Goal: Task Accomplishment & Management: Use online tool/utility

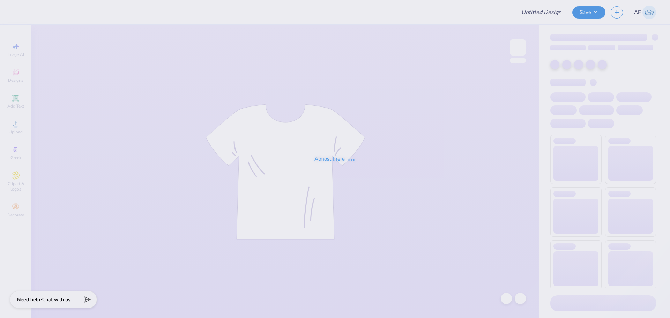
type input "Pike Roadtrip Fall25"
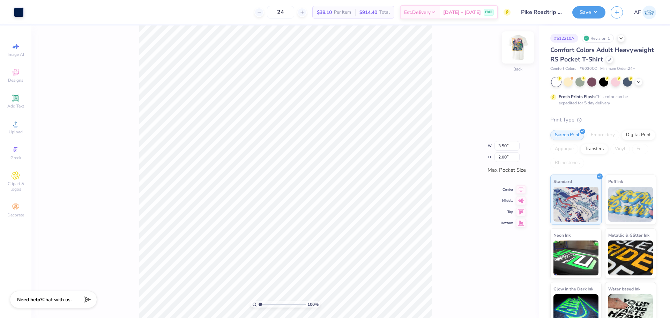
click at [522, 50] on img at bounding box center [518, 48] width 28 height 28
click at [78, 289] on div "100 % Front" at bounding box center [285, 171] width 508 height 293
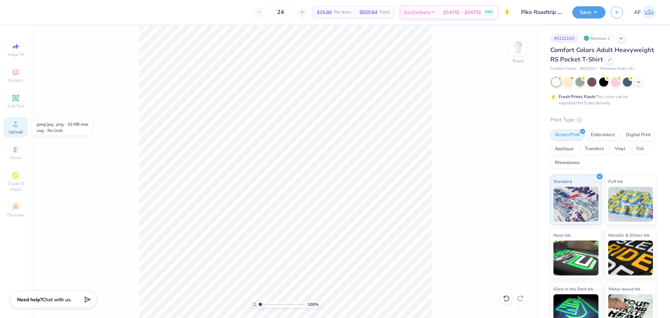
click at [15, 136] on div "Upload" at bounding box center [15, 127] width 24 height 21
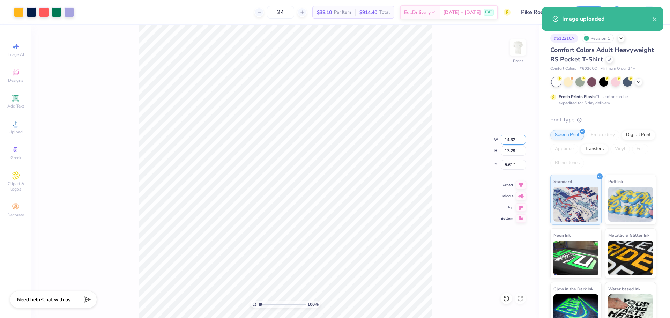
click at [510, 137] on input "14.32" at bounding box center [513, 140] width 25 height 10
type input "12.00"
type input "14.48"
type input "7.01"
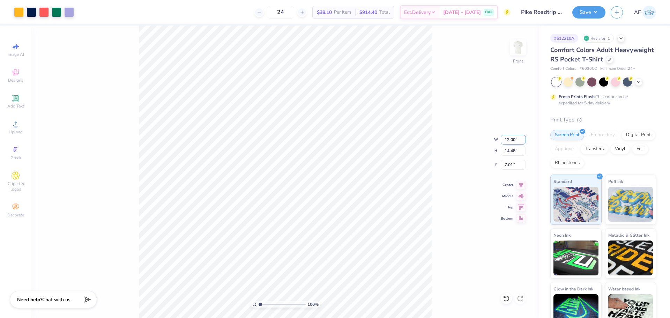
click at [510, 137] on input "12.00" at bounding box center [513, 140] width 25 height 10
type input "12.50"
type input "15.09"
click at [512, 167] on input "6.71" at bounding box center [513, 165] width 25 height 10
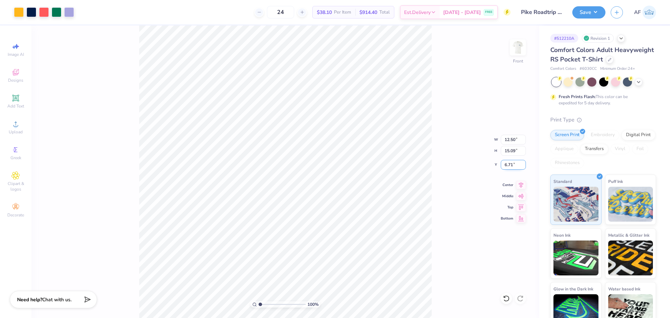
click at [512, 167] on input "6.71" at bounding box center [513, 165] width 25 height 10
type input "3.00"
click at [520, 187] on icon at bounding box center [521, 184] width 10 height 8
click at [120, 268] on div "100 % Front" at bounding box center [285, 171] width 508 height 293
click at [599, 11] on button "Save" at bounding box center [588, 11] width 33 height 12
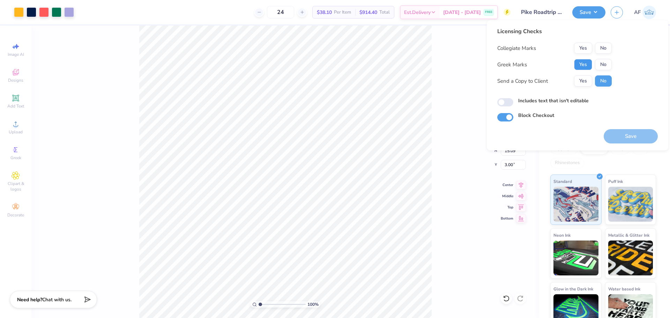
click at [586, 64] on button "Yes" at bounding box center [583, 64] width 18 height 11
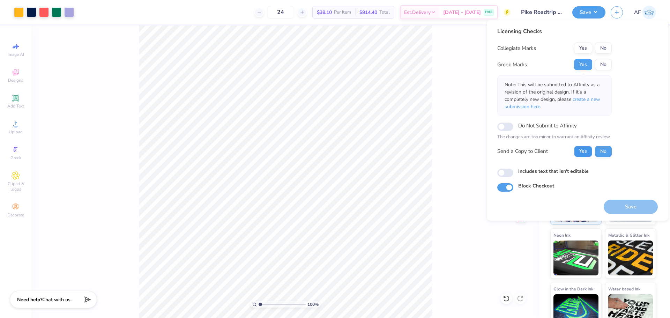
click at [585, 151] on button "Yes" at bounding box center [583, 151] width 18 height 11
click at [605, 48] on button "No" at bounding box center [603, 48] width 17 height 11
click at [628, 206] on button "Save" at bounding box center [631, 207] width 54 height 14
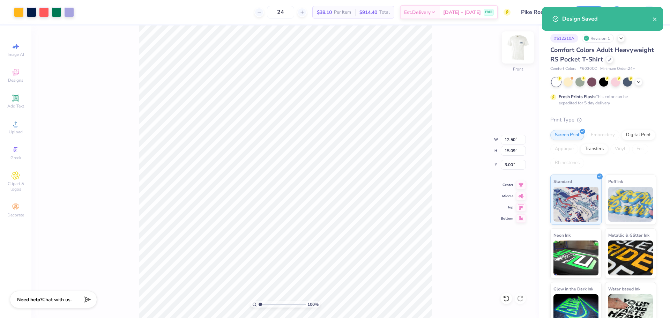
click at [519, 51] on img at bounding box center [518, 48] width 28 height 28
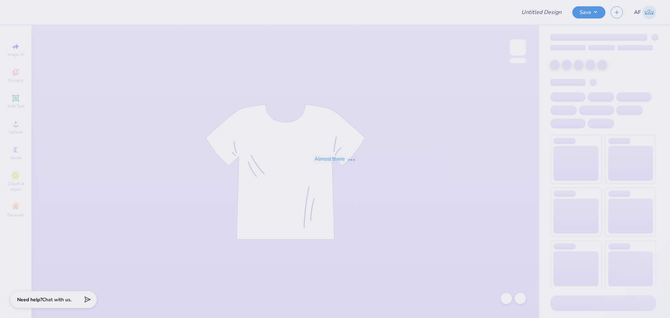
type input "Kass Cantu : The University of Texas at Austin"
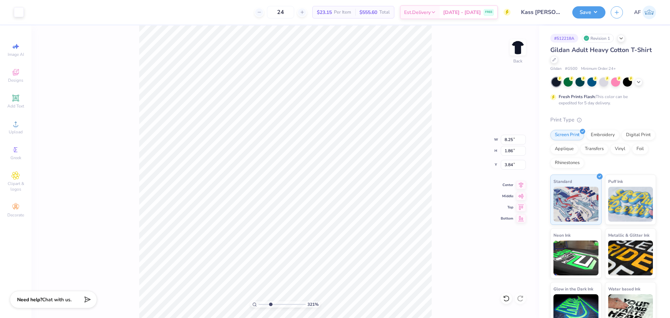
type input "3.21314535235116"
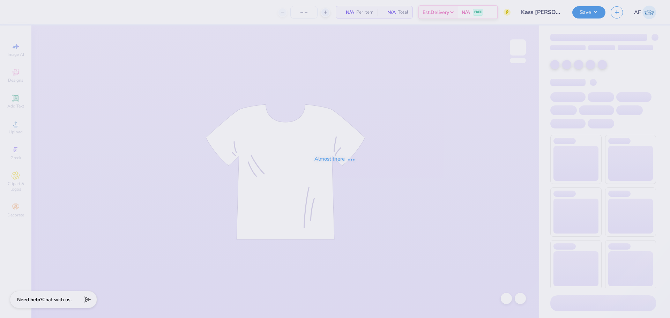
type input "Kass Cantu : The University of Texas at Austin"
type input "24"
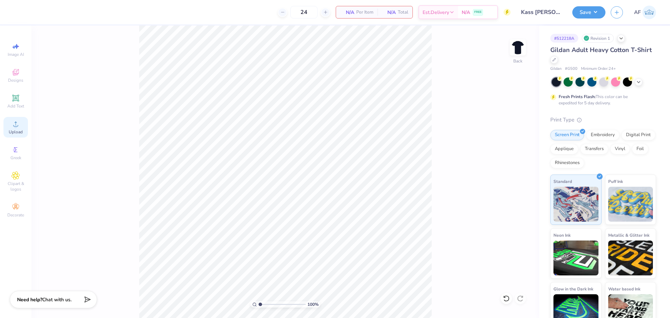
click at [10, 130] on span "Upload" at bounding box center [16, 132] width 14 height 6
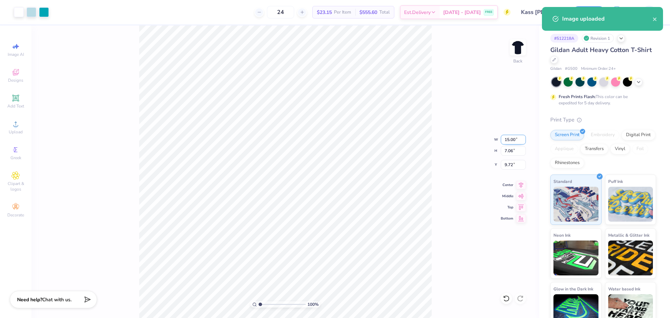
click at [509, 143] on input "15.00" at bounding box center [513, 140] width 25 height 10
click at [510, 141] on input "15.00" at bounding box center [513, 140] width 25 height 10
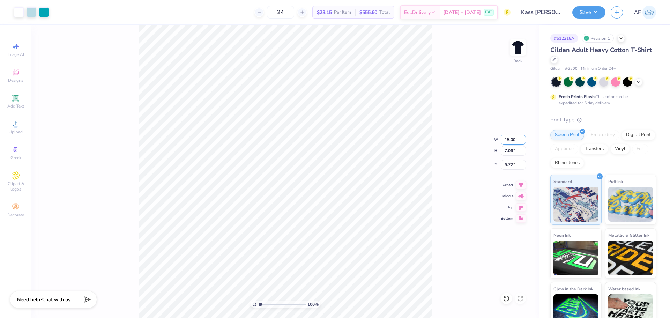
click at [507, 140] on input "15.00" at bounding box center [513, 140] width 25 height 10
type input "12.50"
type input "5.88"
type input "10.31"
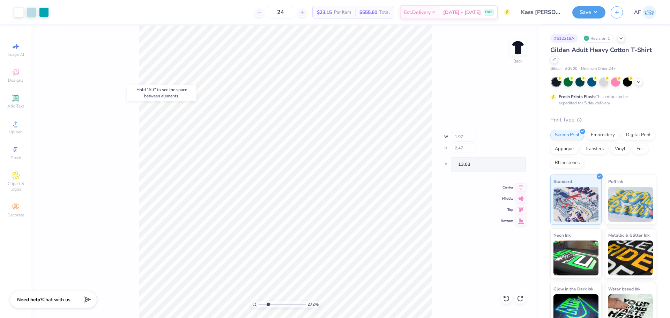
type input "2.71964205036602"
type input "11.16"
type input "1.6491337272538"
type input "4.49"
type input "3.23"
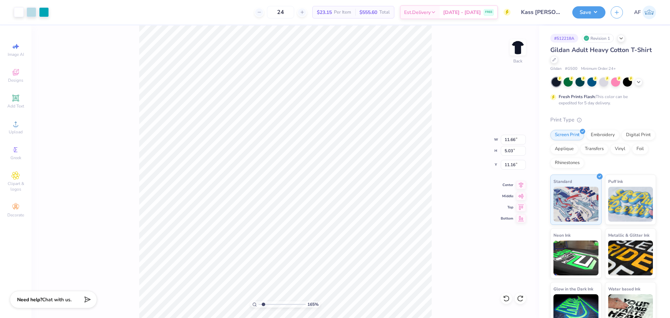
type input "11.79"
type input "1.94838374793402"
type input "4.89"
type input "2.03"
type input "1.94838374793402"
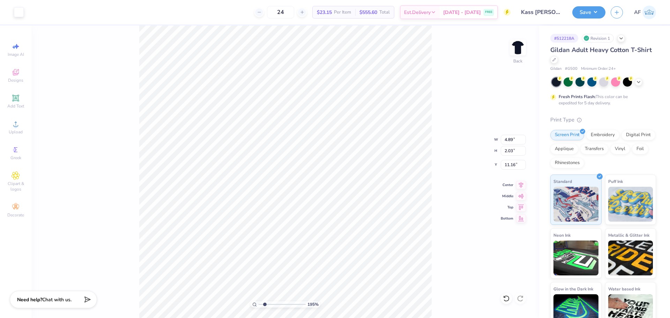
type input "11.01"
type input "1.94838374793402"
type input "7.12"
type input "1.72"
type input "13.29"
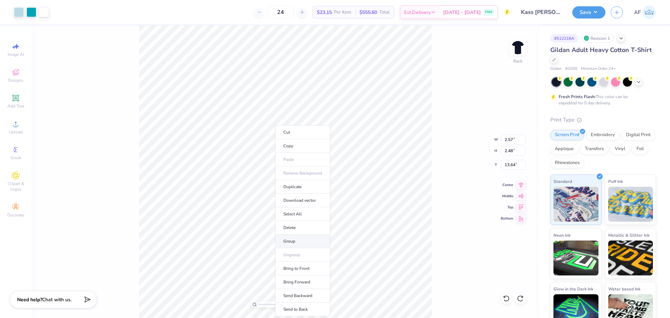
click at [293, 244] on li "Group" at bounding box center [302, 242] width 55 height 14
type input "7.39645288211908"
type input "1.85"
type input "1.51"
type input "7.39645288211908"
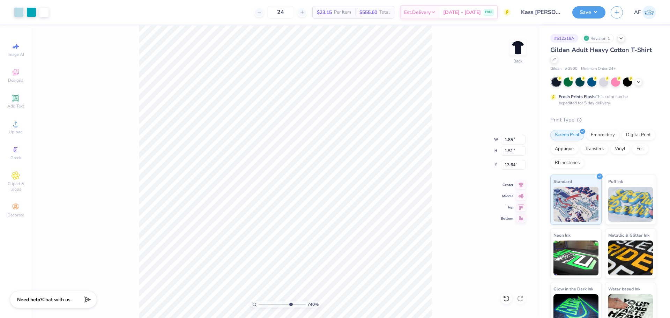
type input "12.98"
type input "7.39645288211908"
type input "13.64"
type input "1.94838374793402"
type input "3.90"
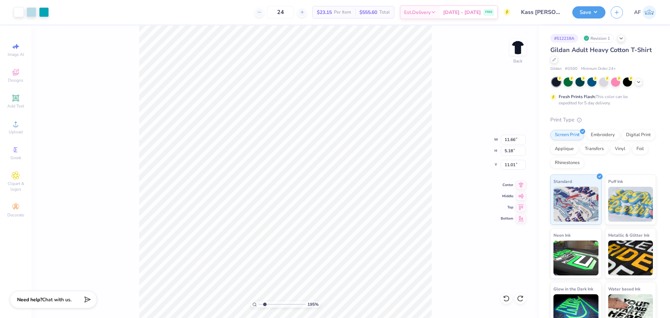
type input "4.42"
type input "12.23"
type input "1.94838374793402"
type input "11.04"
type input "1.94838374793402"
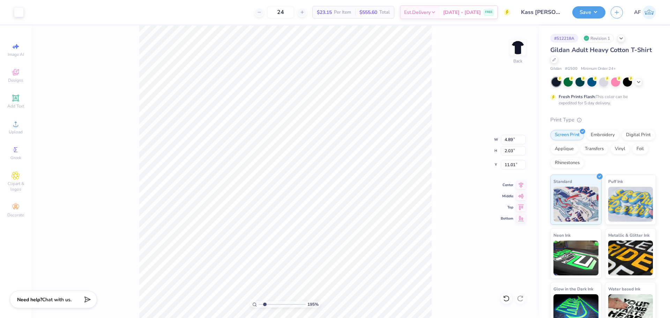
type input "4.69"
type input "1.95"
type input "11.09"
click at [20, 133] on span "Upload" at bounding box center [16, 132] width 14 height 6
type input "1.39584517333908"
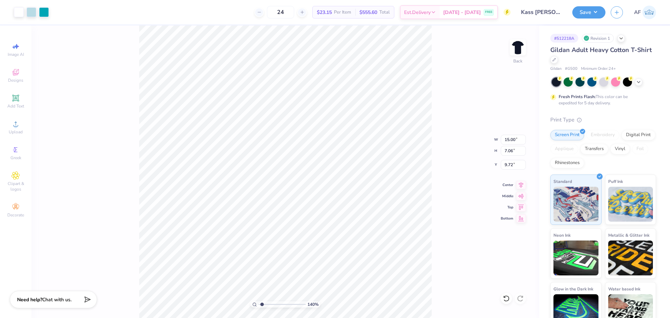
type input "12.24"
type input "5.76"
type input "1.39584517333908"
type input "9.69"
click at [300, 242] on li "Group" at bounding box center [307, 242] width 55 height 14
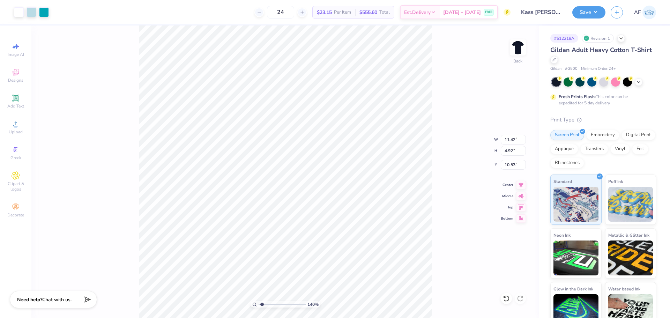
type input "1.39584517333908"
type input "4.40"
type input "3.16"
type input "12.30"
type input "1.39584517333908"
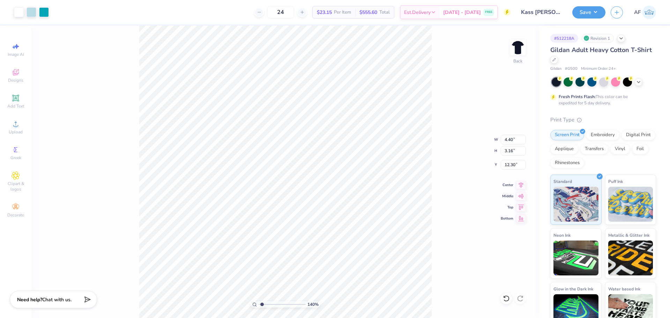
type input "3.11"
type input "4.33"
type input "11.75"
type input "1.39584517333908"
type input "9.89"
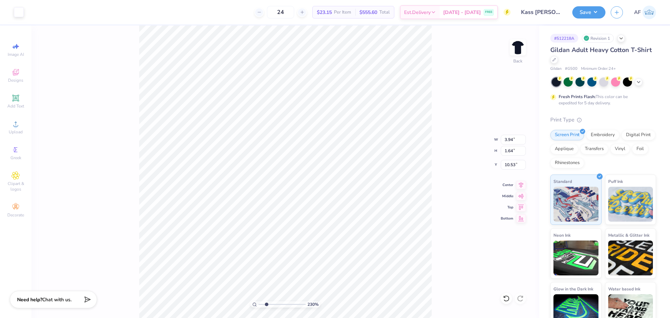
type input "2.30193535337791"
type input "10.68"
type input "2.30193535337791"
type input "3.11"
type input "4.33"
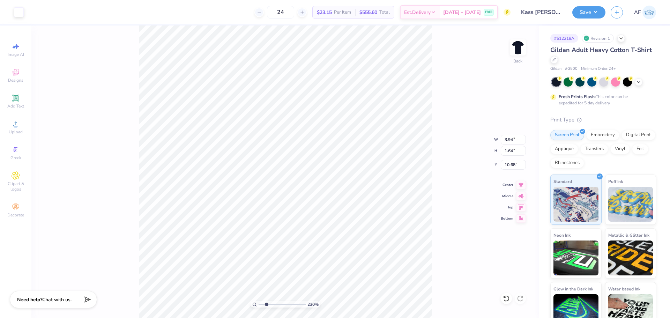
type input "9.89"
type input "2.30193535337791"
type input "10.11"
type input "1.39584517333908"
click at [508, 139] on input "11.33" at bounding box center [513, 140] width 25 height 10
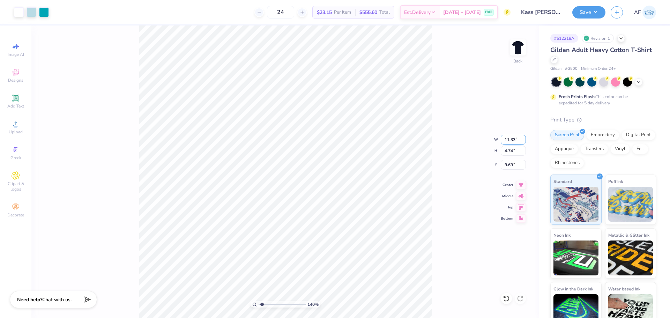
click at [508, 139] on input "11.33" at bounding box center [513, 140] width 25 height 10
type input "12.5"
type input "1.39584517333908"
type input "12.50"
type input "5.23"
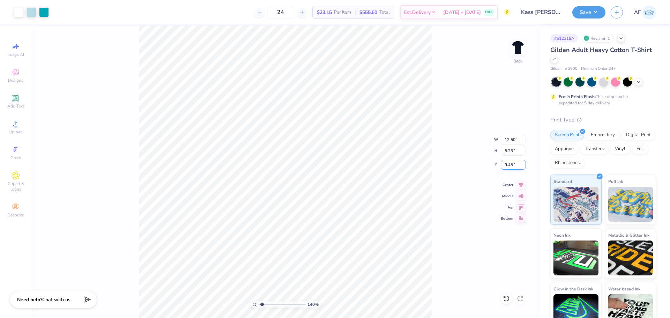
click at [507, 162] on input "9.45" at bounding box center [513, 165] width 25 height 10
type input "3"
type input "1.39584517333908"
type input "3.00"
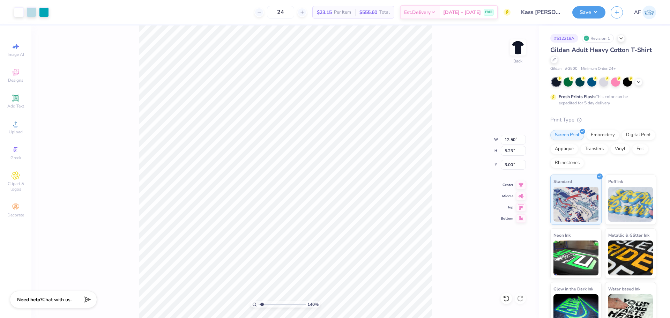
click at [501, 243] on div "140 % Back W 12.50 12.50 " H 5.23 5.23 " Y 3.00 3.00 " Center Middle Top Bottom" at bounding box center [285, 171] width 508 height 293
click at [521, 184] on icon at bounding box center [521, 184] width 5 height 6
click at [139, 62] on div "118 % Back" at bounding box center [285, 171] width 508 height 293
type input "1.18145891733022"
click at [509, 141] on input "12.50" at bounding box center [513, 140] width 25 height 10
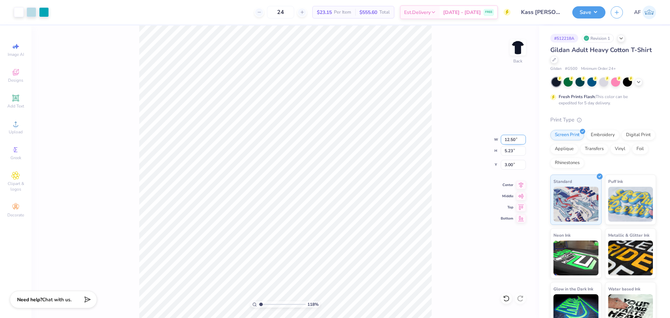
click at [509, 141] on input "12.50" at bounding box center [513, 140] width 25 height 10
type input "8"
type input "1.18145891733022"
type input "8.00"
type input "3.35"
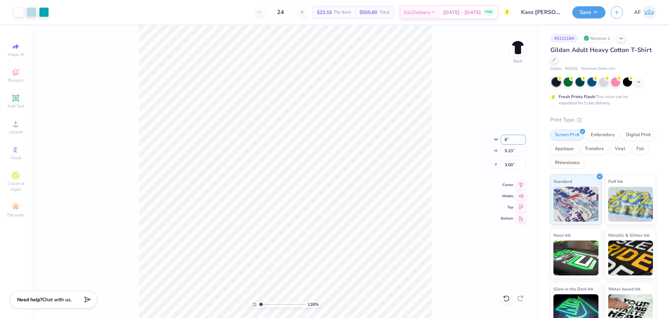
type input "3.94"
type input "1.94838374793402"
type input "3.06"
type input "2.20"
type input "4.68"
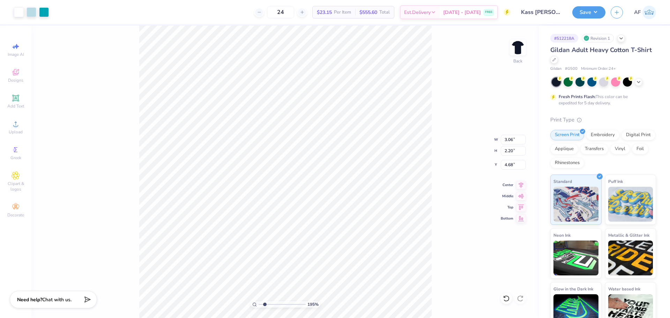
type input "1.94838374793402"
type input "5.54"
type input "1.94838374793402"
type input "3.11"
type input "2.23"
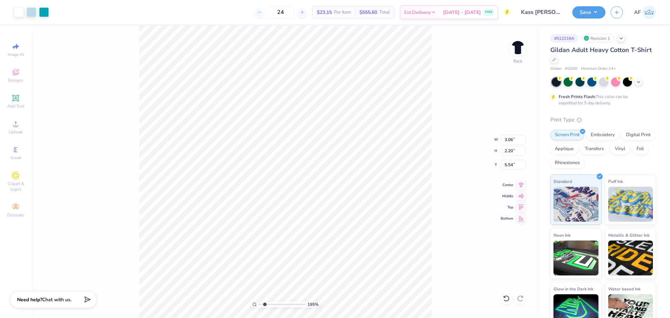
type input "5.47"
type input "1.94838374793402"
type input "5.14"
type input "2.30193535337791"
type input "4.26"
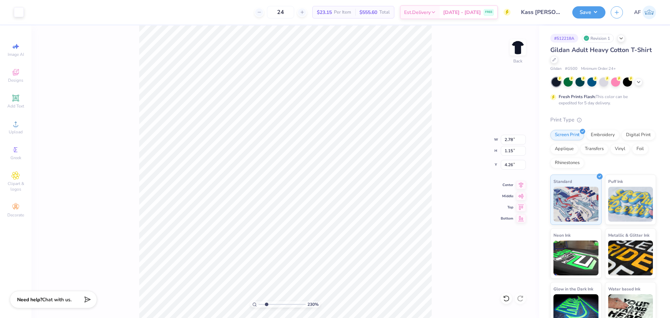
type input "2.30193535337791"
type input "3.32"
type input "1.38"
type input "2.30193535337791"
type input "4.44"
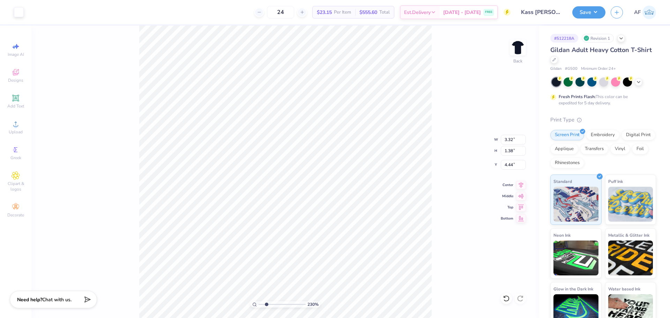
type input "2.30193535337791"
type input "3.11"
type input "2.23"
type input "5.47"
type input "2.30193535337791"
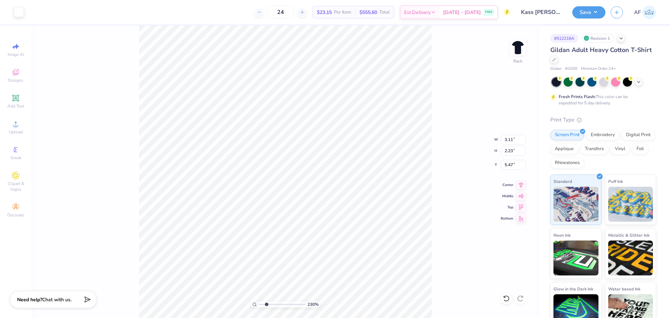
type input "5.57"
type input "2.30193535337791"
type input "5.47"
type input "2.30193535337791"
type input "3.07"
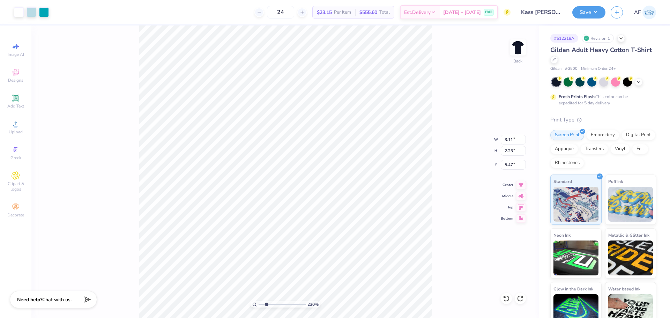
type input "2.66"
type input "5.35"
type input "2.30193535337791"
type input "3.13"
type input "2.25"
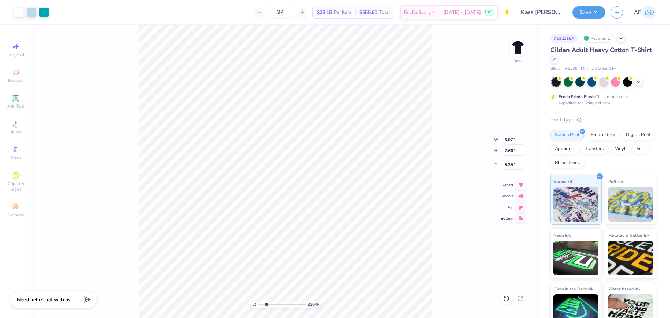
type input "5.51"
click at [398, 197] on li "Group" at bounding box center [405, 201] width 55 height 14
type input "2.30193535337791"
type input "3.84"
type input "2.30193535337791"
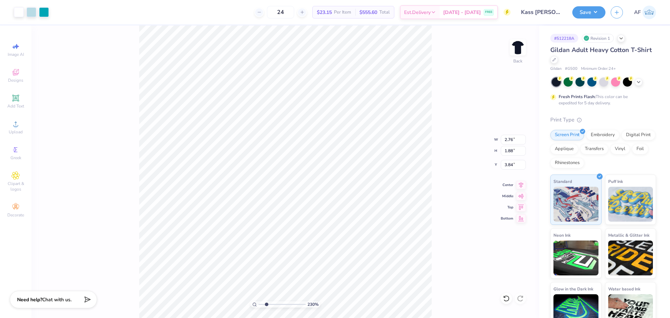
type input "3.94"
type input "2.30193535337791"
type input "2.82"
type input "1.92"
type input "3.90"
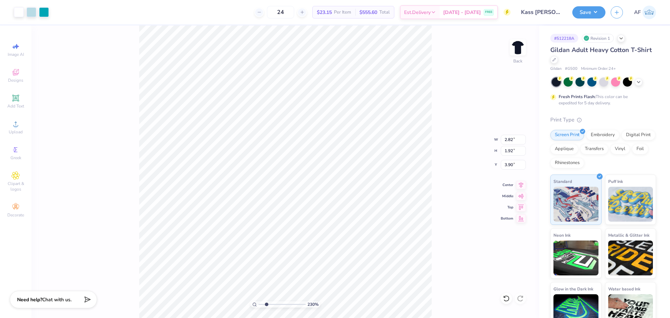
type input "2.30193535337791"
type input "3.95"
type input "1.6491337272538"
type input "2.95"
type input "2.52"
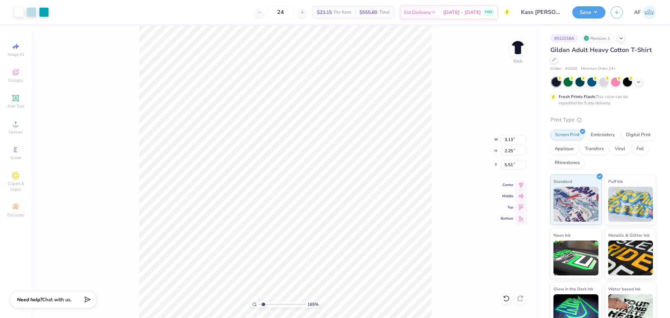
type input "5.35"
type input "1.6491337272538"
type input "5.33"
type input "1.6491337272538"
type input "4.37"
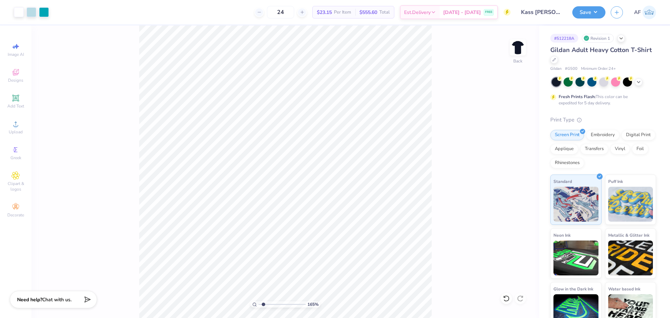
type input "1.6491337272538"
click at [509, 139] on input "8.41" at bounding box center [513, 140] width 25 height 10
type input "12.5"
type input "1.6491337272538"
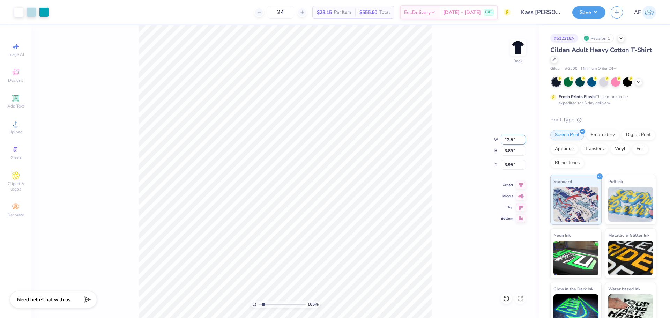
type input "12.50"
type input "5.78"
click at [507, 165] on input "3.00" at bounding box center [513, 165] width 25 height 10
type input "3"
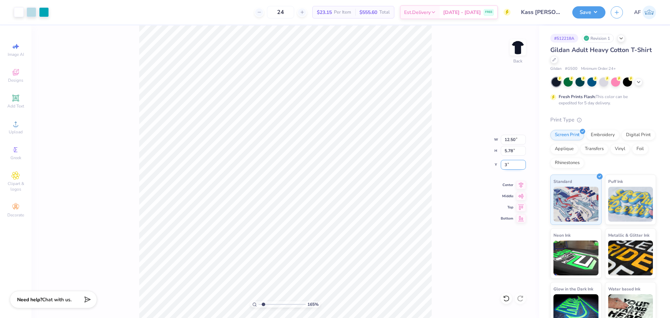
type input "1.6491337272538"
type input "3.00"
type input "1"
click at [601, 9] on button "Save" at bounding box center [588, 11] width 33 height 12
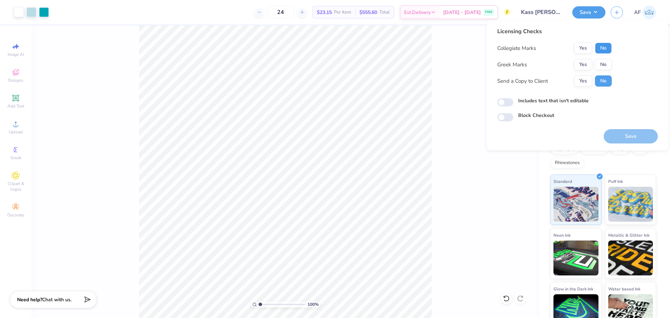
click at [602, 50] on button "No" at bounding box center [603, 48] width 17 height 11
click at [602, 68] on button "No" at bounding box center [603, 64] width 17 height 11
click at [581, 80] on button "Yes" at bounding box center [583, 80] width 18 height 11
click at [575, 46] on button "Yes" at bounding box center [583, 48] width 18 height 11
click at [638, 136] on button "Save" at bounding box center [631, 136] width 54 height 14
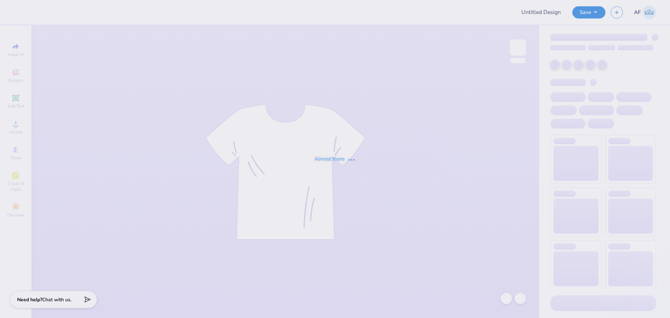
type input "Zora Mccormick : University of Central Missouri"
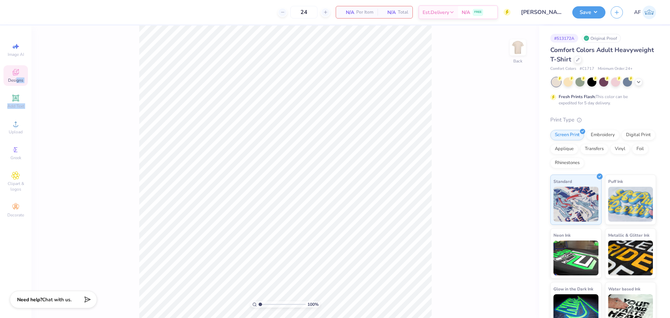
drag, startPoint x: 15, startPoint y: 127, endPoint x: 17, endPoint y: 81, distance: 46.1
click at [17, 81] on div "Image AI Designs Add Text Upload Greek Clipart & logos Decorate" at bounding box center [15, 129] width 24 height 181
click at [17, 81] on span "Designs" at bounding box center [15, 80] width 15 height 6
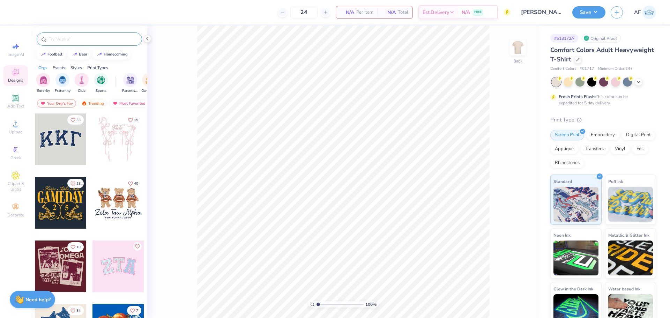
click at [90, 42] on input "text" at bounding box center [92, 39] width 89 height 7
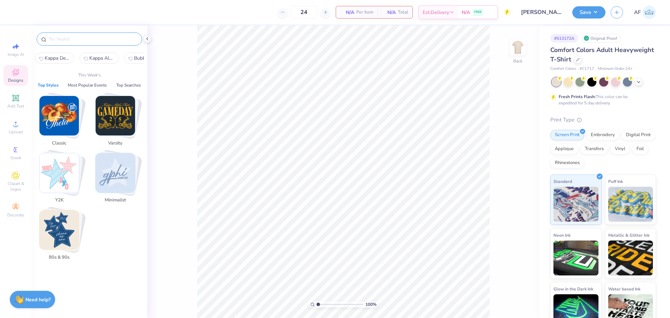
paste input "Pennant with Stars and Athletic"
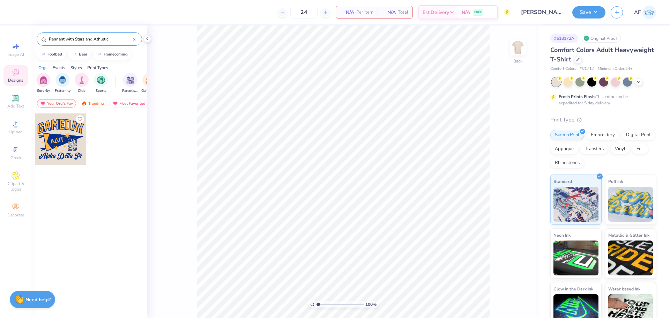
type input "Pennant with Stars and Athletic"
click at [57, 138] on div at bounding box center [61, 139] width 52 height 52
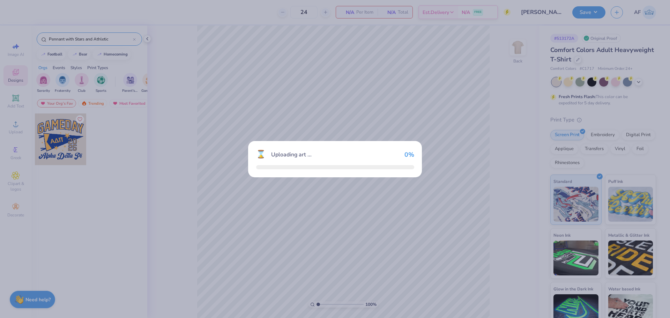
click at [57, 138] on div "⌛ Uploading art ... 0 %" at bounding box center [335, 159] width 670 height 318
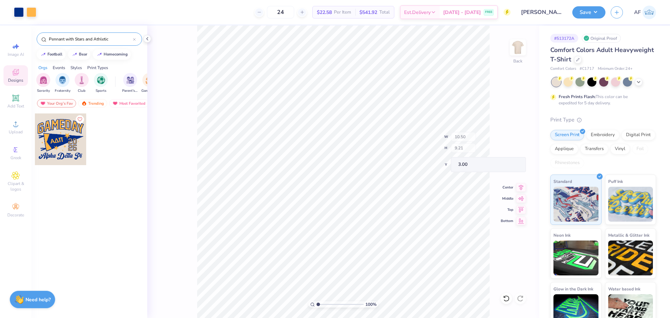
type input "3.43"
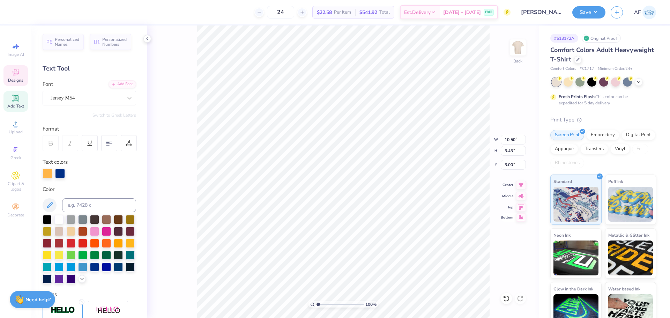
scroll to position [6, 2]
type textarea "INTERMURALS"
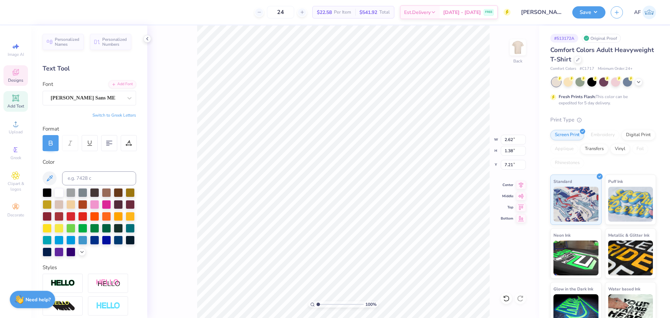
scroll to position [6, 1]
type textarea "NPC"
type textarea "National Panhellenic Council"
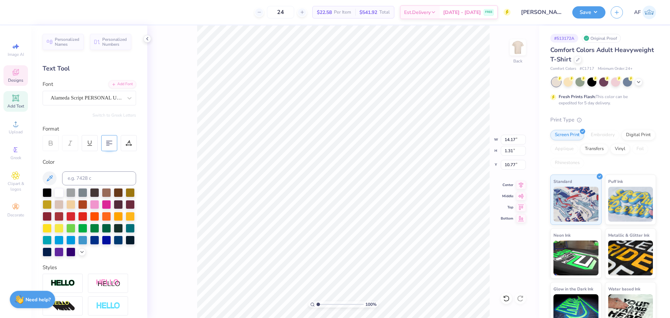
type textarea "National Panhellenic Council"
click at [107, 142] on icon at bounding box center [109, 143] width 6 height 6
type input "10.90"
click at [512, 140] on input "10.07" at bounding box center [513, 140] width 25 height 10
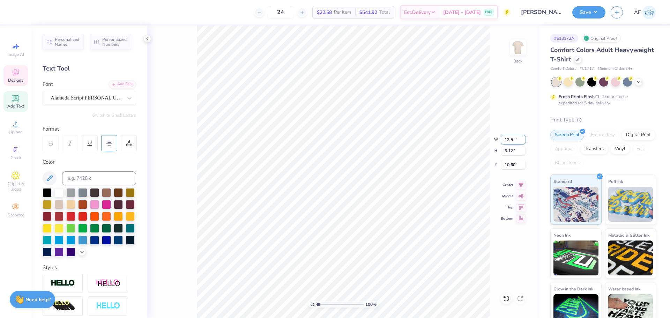
type input "12.50"
type input "3.12"
type input "11.39"
click at [511, 143] on input "12.50" at bounding box center [513, 140] width 25 height 10
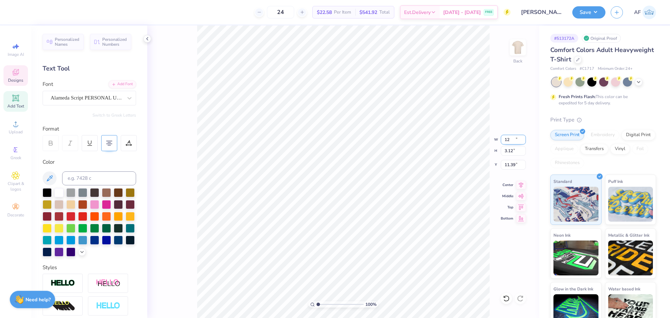
type input "12.00"
type input "3.00"
type input "10.77"
type input "1.39584517333908"
type input "14.17"
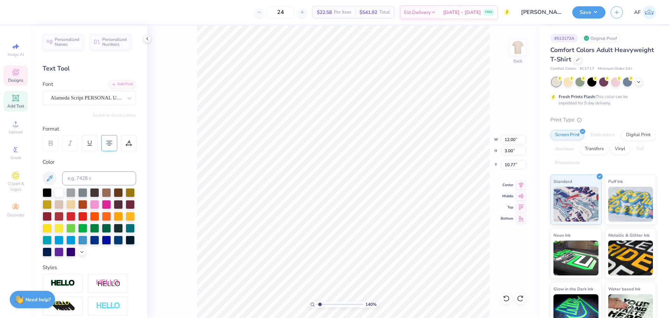
type input "3.74"
type input "2.84"
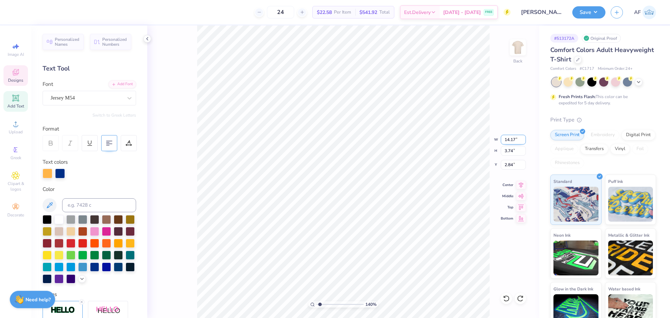
click at [509, 141] on input "14.17" at bounding box center [513, 140] width 25 height 10
type input "12.5"
type input "1.39584517333908"
type input "12.50"
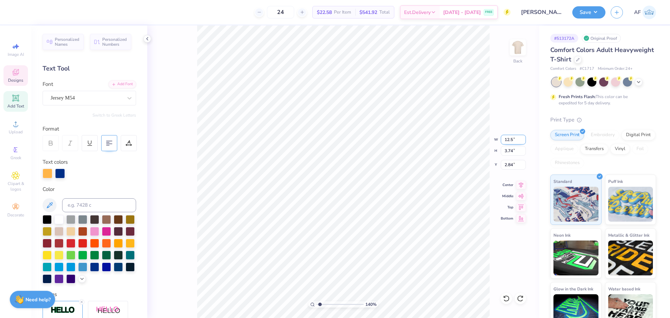
type input "3.30"
type input "3.07"
type input "1.39584517333908"
type input "3.30"
click at [30, 12] on div at bounding box center [32, 12] width 10 height 10
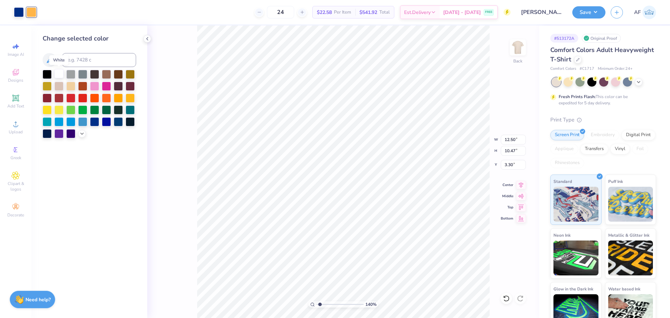
click at [59, 76] on div at bounding box center [58, 73] width 9 height 9
click at [19, 12] on div at bounding box center [19, 12] width 10 height 10
click at [95, 83] on div at bounding box center [94, 85] width 9 height 9
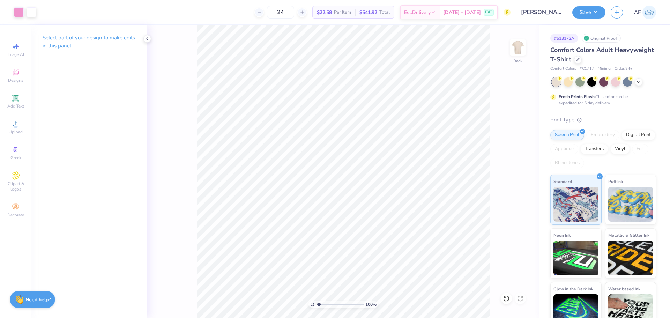
type input "1"
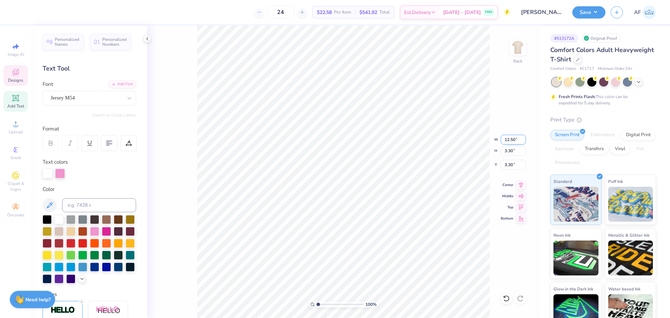
click at [507, 140] on input "12.50" at bounding box center [513, 140] width 25 height 10
type input "12.00"
type input "3.17"
type input "3.37"
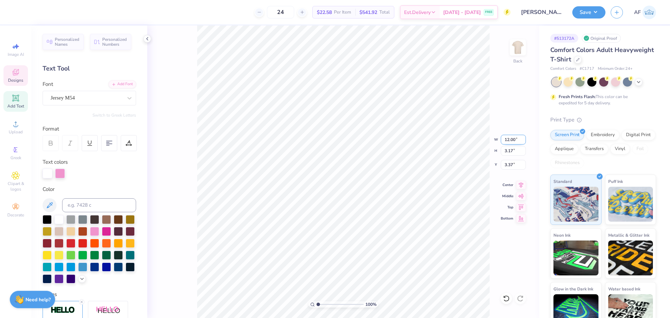
click at [508, 141] on input "12.00" at bounding box center [513, 140] width 25 height 10
type input "11.00"
type input "2.90"
type input "3.50"
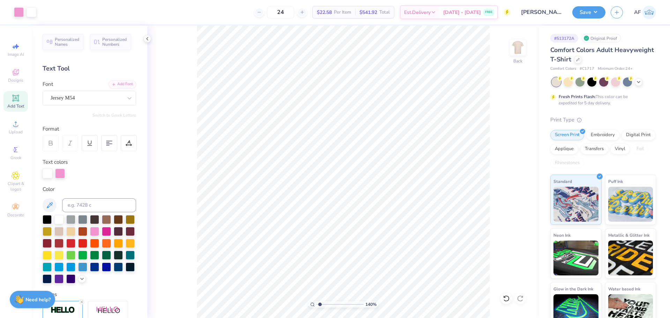
type input "1.39584517333908"
click at [506, 140] on input "11.00" at bounding box center [513, 140] width 25 height 10
type input "12"
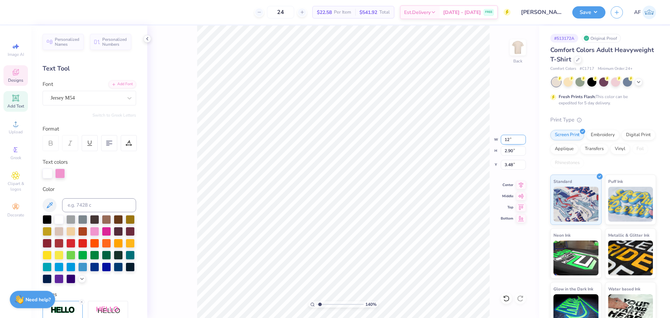
type input "1.39584517333908"
type input "12.00"
type input "3.17"
type input "3.35"
click at [506, 140] on input "12.00" at bounding box center [513, 140] width 25 height 10
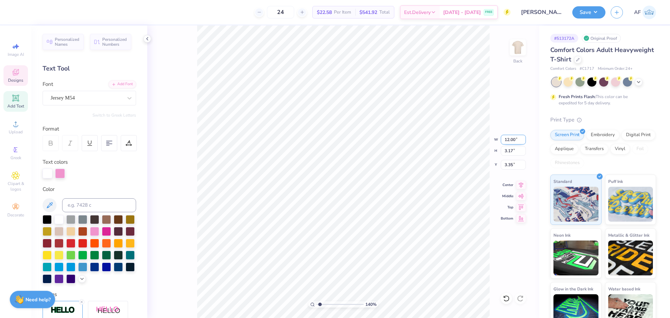
click at [506, 140] on input "12.00" at bounding box center [513, 140] width 25 height 10
type input "11"
type input "1.39584517333908"
type input "11.00"
type input "2.90"
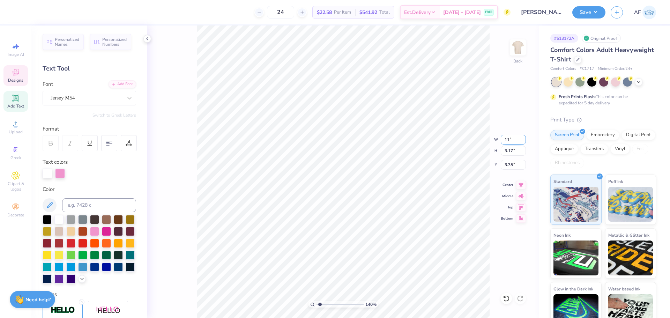
type input "3.48"
click at [506, 140] on input "11.00" at bounding box center [513, 140] width 25 height 10
type input "11.5"
type input "1.39584517333908"
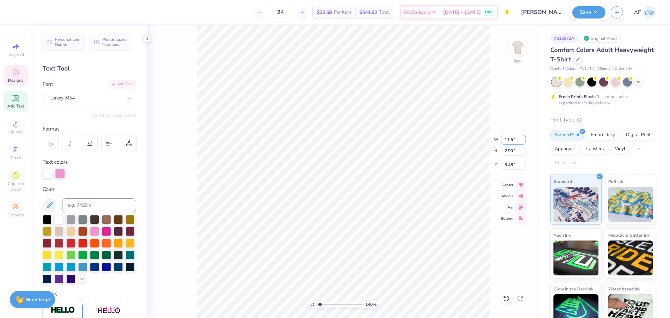
type input "11.50"
type input "3.03"
type input "3.42"
drag, startPoint x: 524, startPoint y: 186, endPoint x: 515, endPoint y: 185, distance: 8.4
click at [524, 186] on icon at bounding box center [521, 184] width 10 height 8
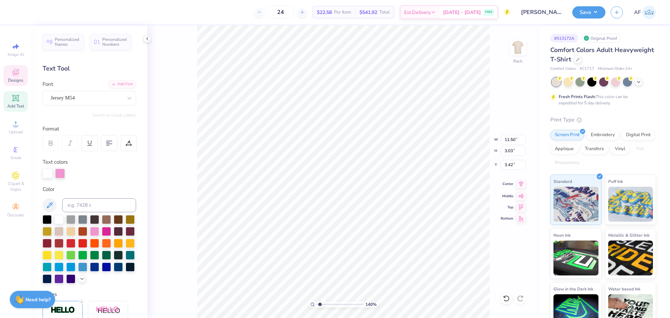
type input "1.39584517333908"
type input "3.62"
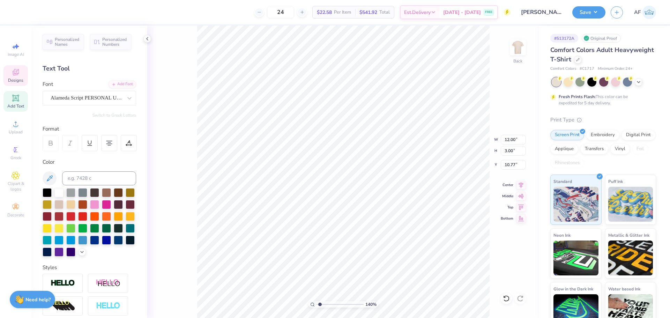
type input "1.39584517333908"
type input "11.50"
type input "3.03"
type input "3.62"
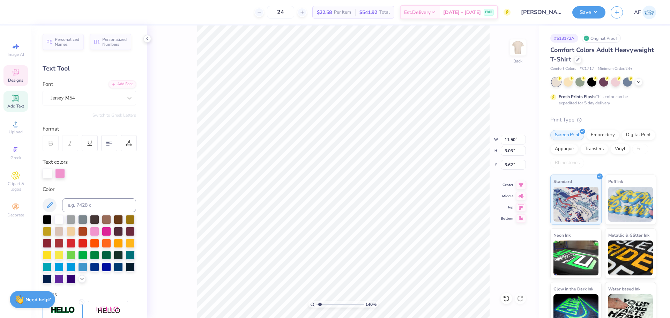
type input "1.39584517333908"
type input "12.00"
type input "3.00"
type input "10.77"
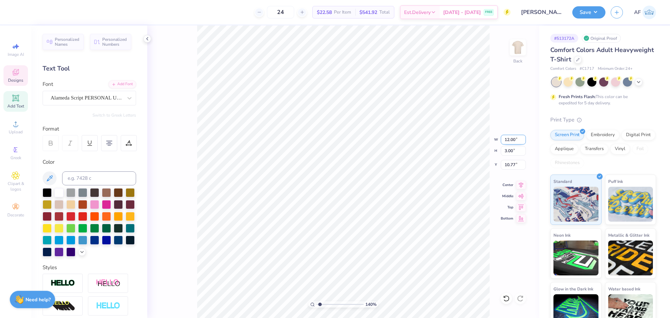
click at [511, 141] on input "12.00" at bounding box center [513, 140] width 25 height 10
type input "11.5"
type input "1.39584517333908"
type input "11.50"
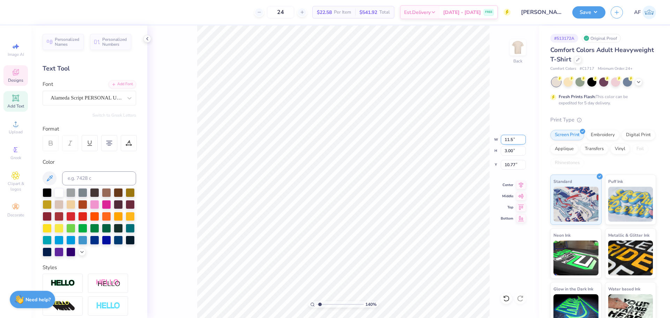
type input "2.87"
type input "10.83"
type input "1.39584517333908"
type textarea "National Panhellenic"
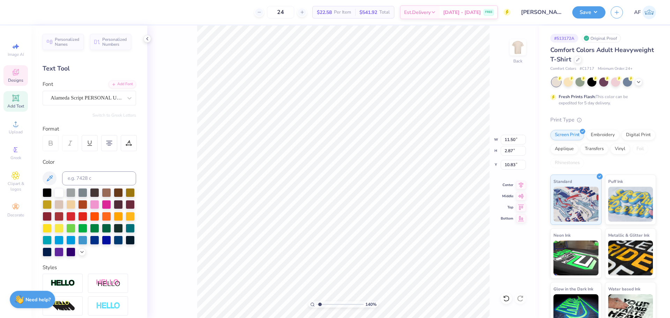
type input "1.39584517333908"
type textarea "National Panhellenic"
click at [414, 187] on li "Duplicate" at bounding box center [416, 187] width 55 height 14
type input "1.39584517333908"
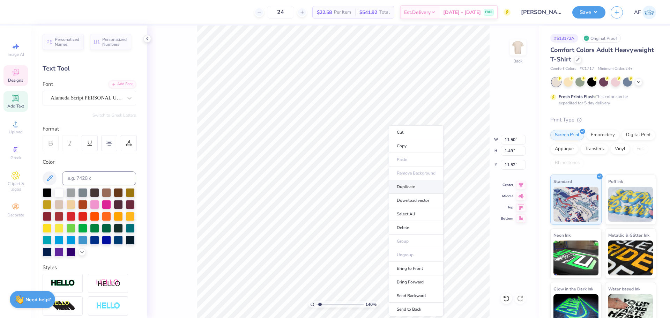
type input "12.52"
paste textarea "Council"
type input "1.39584517333908"
type textarea "Council"
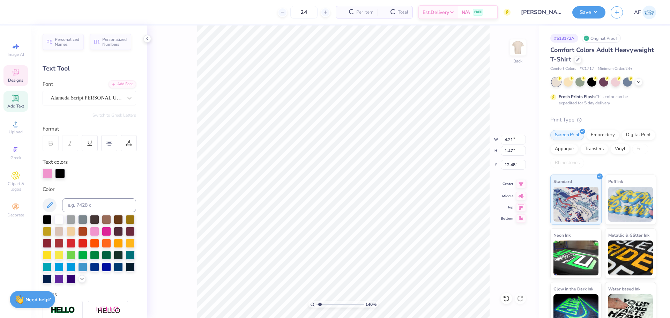
click at [521, 184] on icon at bounding box center [521, 184] width 5 height 6
type input "1.39584517333908"
type input "11.50"
type input "1.49"
type input "11.52"
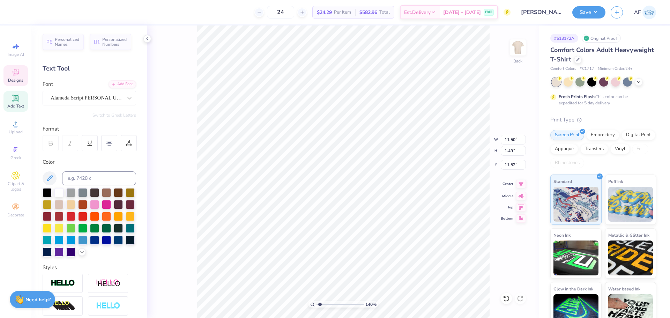
click at [520, 185] on icon at bounding box center [521, 184] width 10 height 8
type input "1.39584517333908"
type input "11.01"
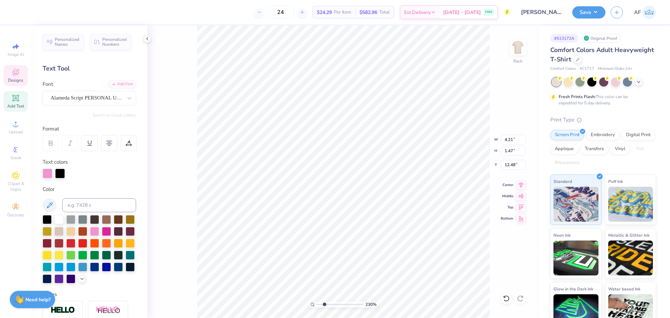
type input "2.30193535337791"
type input "12.50"
type input "2.30193535337791"
type input "12.34"
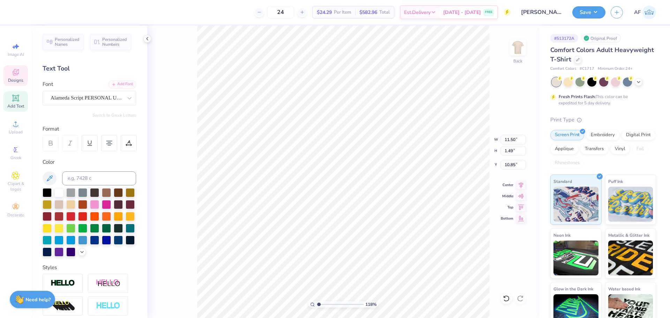
scroll to position [6, 1]
type input "1.18145891733022"
type textarea "National Panhellenic"
paste textarea "Council"
type input "1.18145891733022"
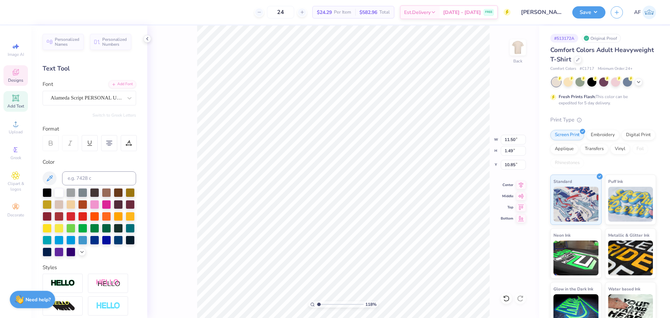
type textarea "National Panhellenic Council"
type input "1.18145891733022"
type input "4.21"
type input "1.47"
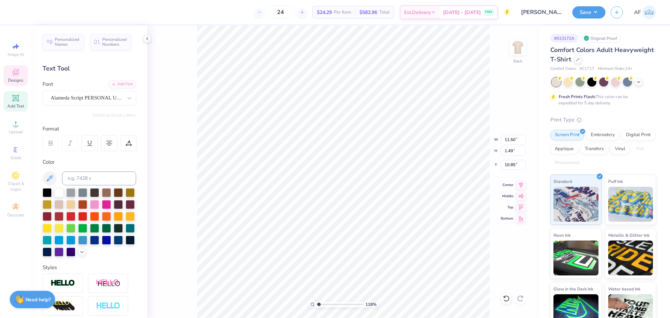
type input "12.34"
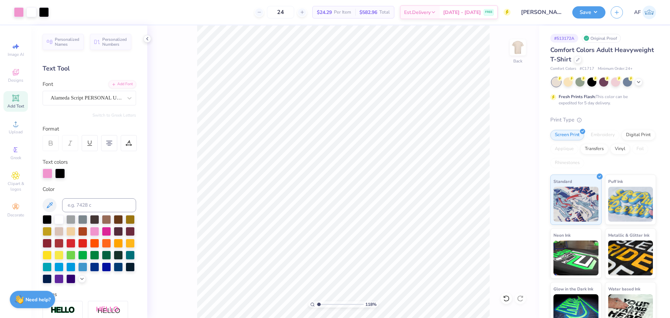
type input "1.18145891733022"
click at [511, 141] on input "14.17" at bounding box center [513, 140] width 25 height 10
type input "11.5"
type input "1.18145891733022"
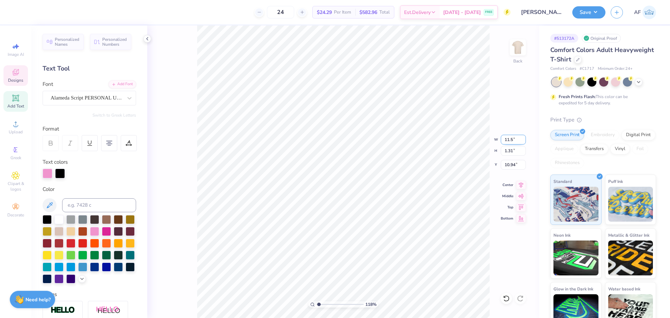
type input "11.50"
type input "1.06"
type input "11.06"
type input "1.18145891733022"
type input "3.03"
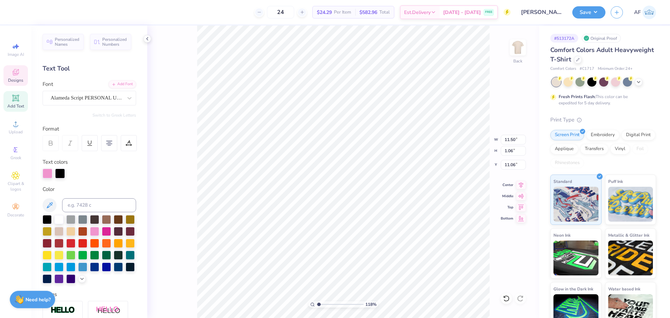
type input "3.62"
type input "1.18145891733022"
type input "1.06"
type input "11.06"
click at [523, 185] on icon at bounding box center [521, 184] width 10 height 8
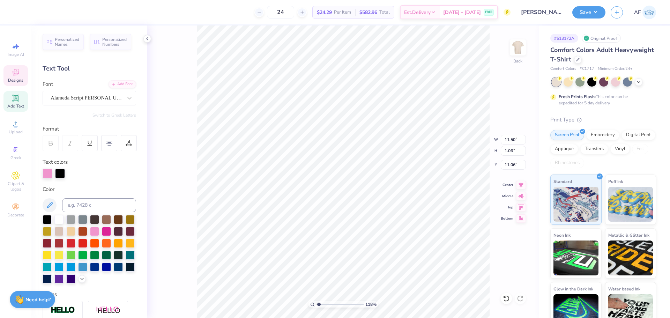
type input "1.18145891733022"
type input "10.82"
type input "1.18145891733022"
click at [506, 167] on input "3.62" at bounding box center [513, 165] width 25 height 10
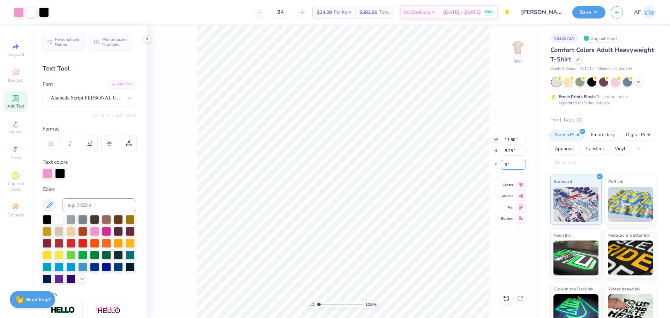
type input "3"
type input "1.18145891733022"
type input "3.00"
click at [506, 141] on input "11.50" at bounding box center [513, 140] width 25 height 10
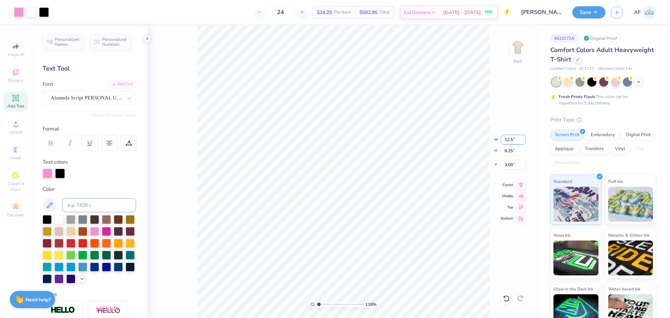
type input "12.5"
type input "1.18145891733022"
type input "12.50"
type input "8.97"
click at [510, 167] on input "2.64" at bounding box center [513, 165] width 25 height 10
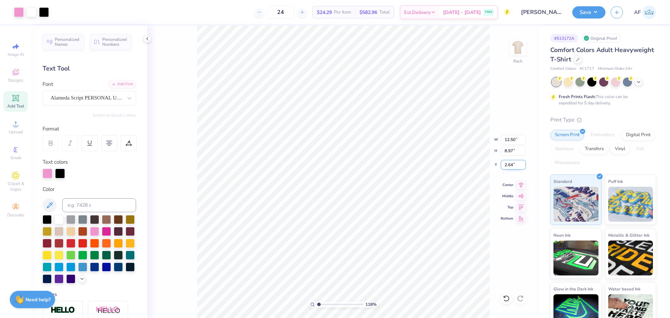
click at [510, 167] on input "2.64" at bounding box center [513, 165] width 25 height 10
type input "3"
type input "1.18145891733022"
type input "3.00"
type input "1"
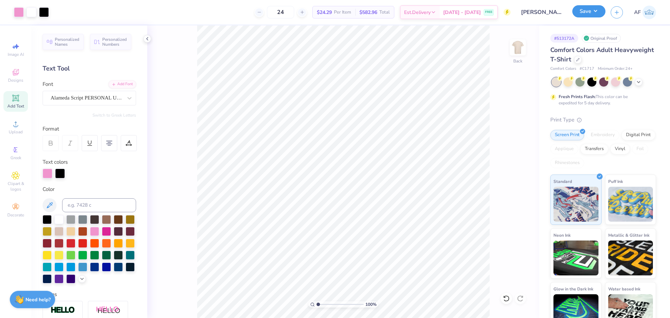
click at [596, 16] on button "Save" at bounding box center [588, 11] width 33 height 12
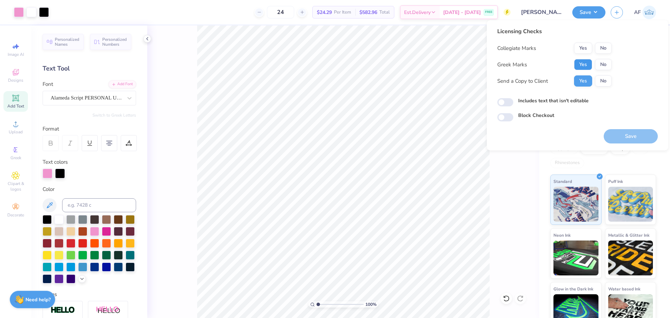
click at [588, 67] on button "Yes" at bounding box center [583, 64] width 18 height 11
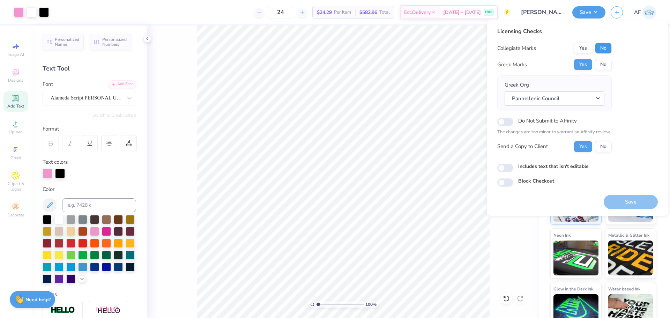
click at [602, 46] on button "No" at bounding box center [603, 48] width 17 height 11
click at [638, 201] on button "Save" at bounding box center [631, 202] width 54 height 14
